Goal: Navigation & Orientation: Find specific page/section

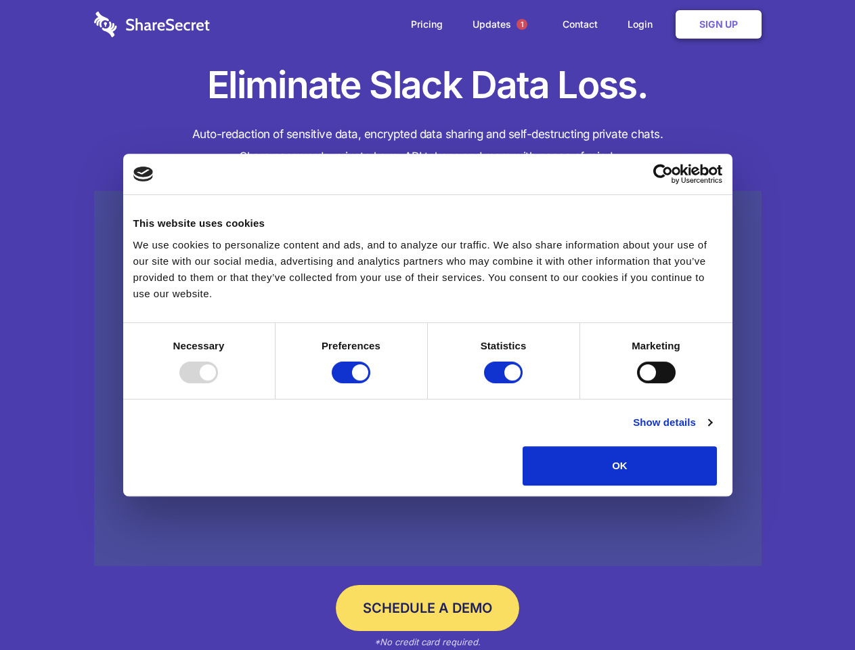
click at [218, 383] on div at bounding box center [198, 373] width 39 height 22
click at [370, 383] on input "Preferences" at bounding box center [351, 373] width 39 height 22
checkbox input "false"
click at [505, 383] on input "Statistics" at bounding box center [503, 373] width 39 height 22
checkbox input "false"
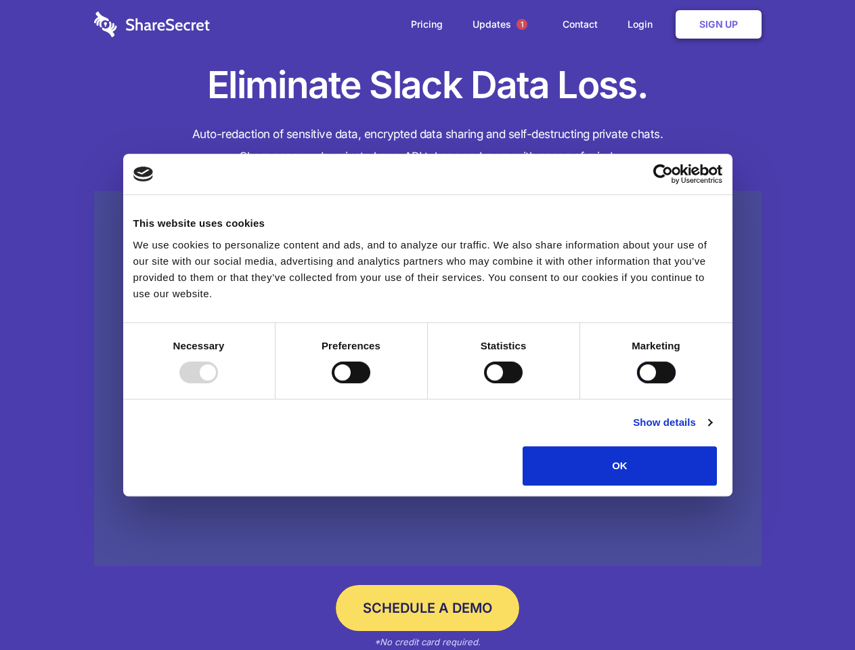
click at [637, 383] on input "Marketing" at bounding box center [656, 373] width 39 height 22
checkbox input "true"
click at [712, 431] on link "Show details" at bounding box center [672, 422] width 79 height 16
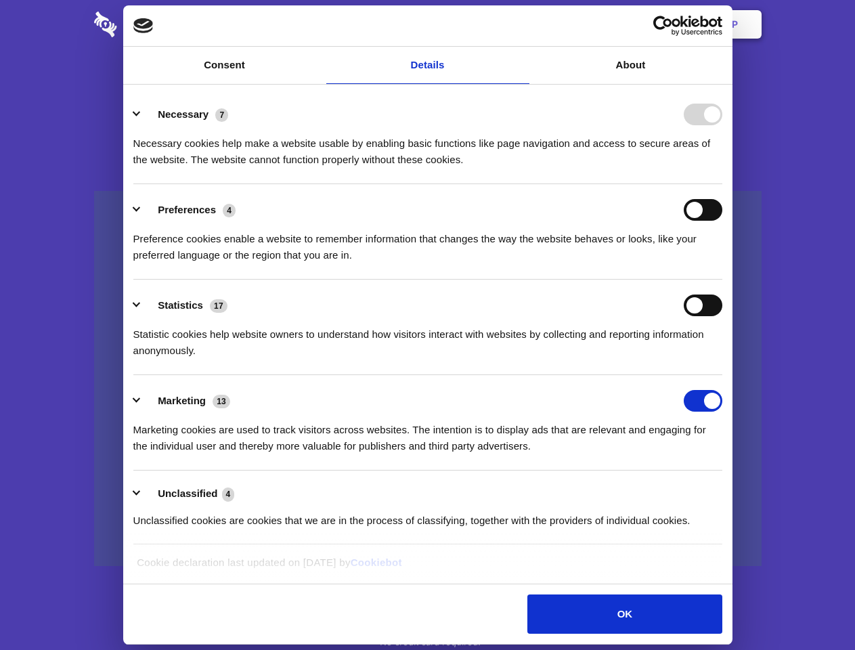
click at [723, 184] on li "Necessary 7 Necessary cookies help make a website usable by enabling basic func…" at bounding box center [427, 136] width 589 height 95
click at [521, 24] on span "1" at bounding box center [522, 24] width 11 height 11
